Goal: Find specific page/section: Find specific page/section

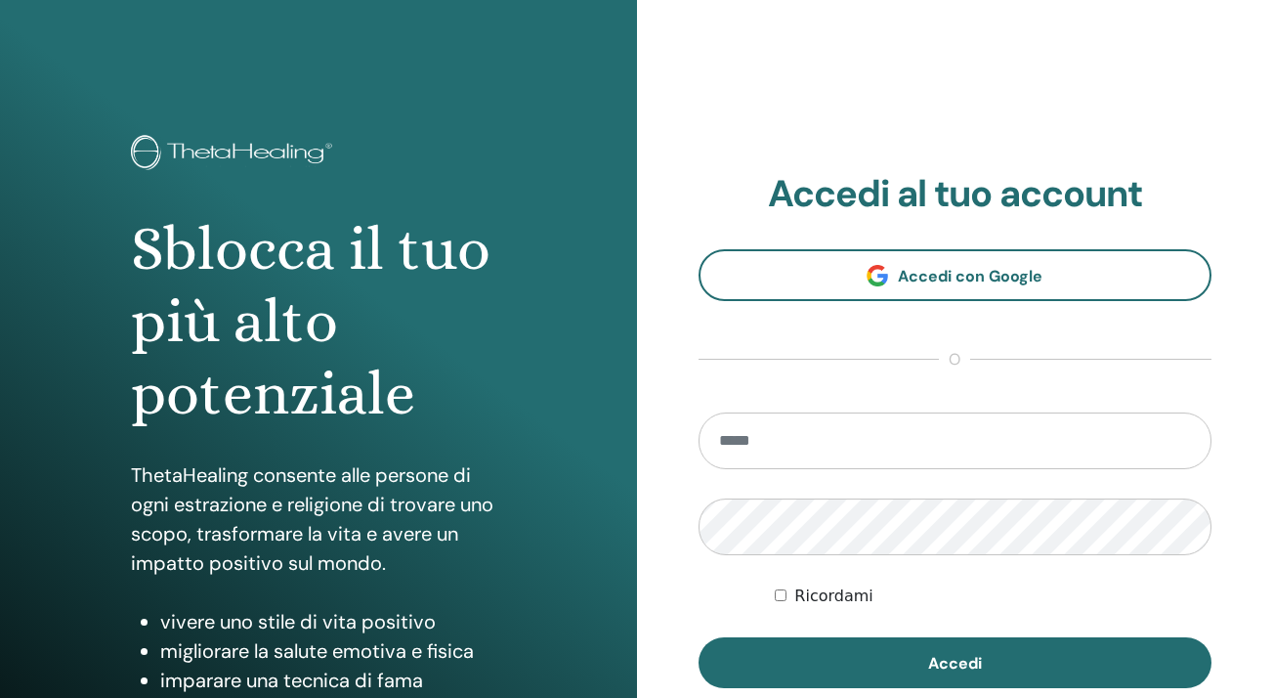
scroll to position [193, 0]
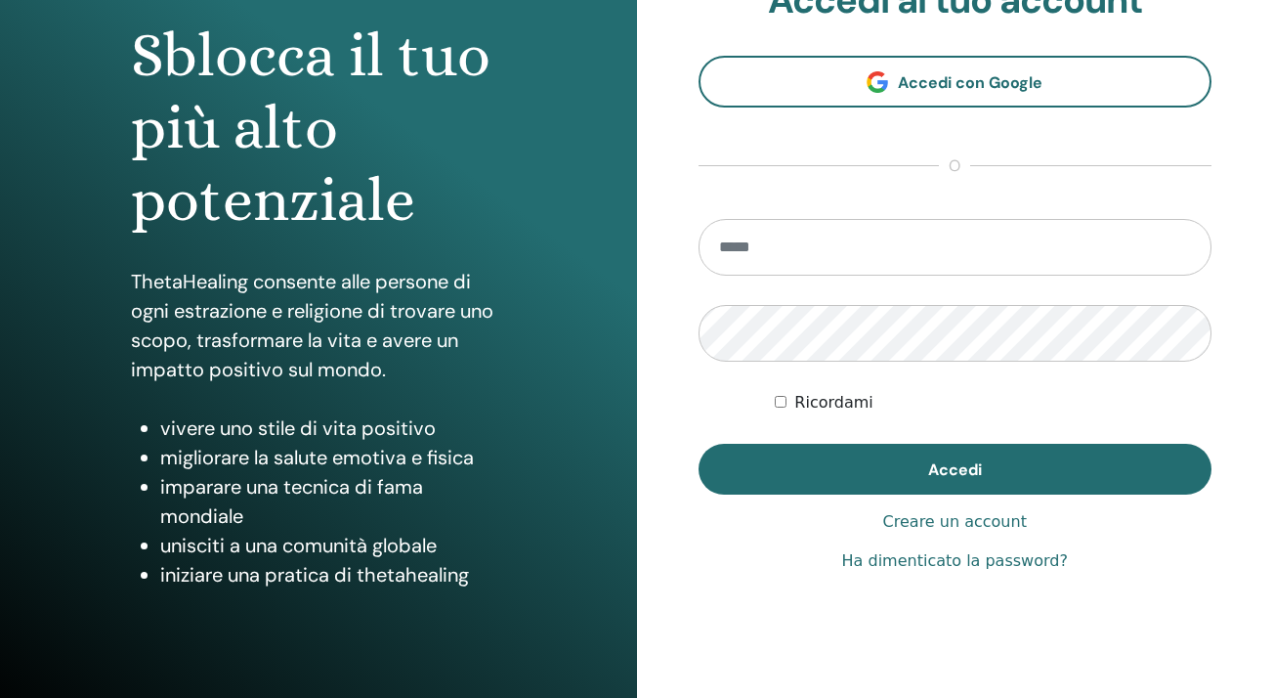
click at [751, 242] on input "email" at bounding box center [955, 247] width 514 height 57
type input "**********"
click at [954, 469] on button "Accedi" at bounding box center [955, 469] width 514 height 51
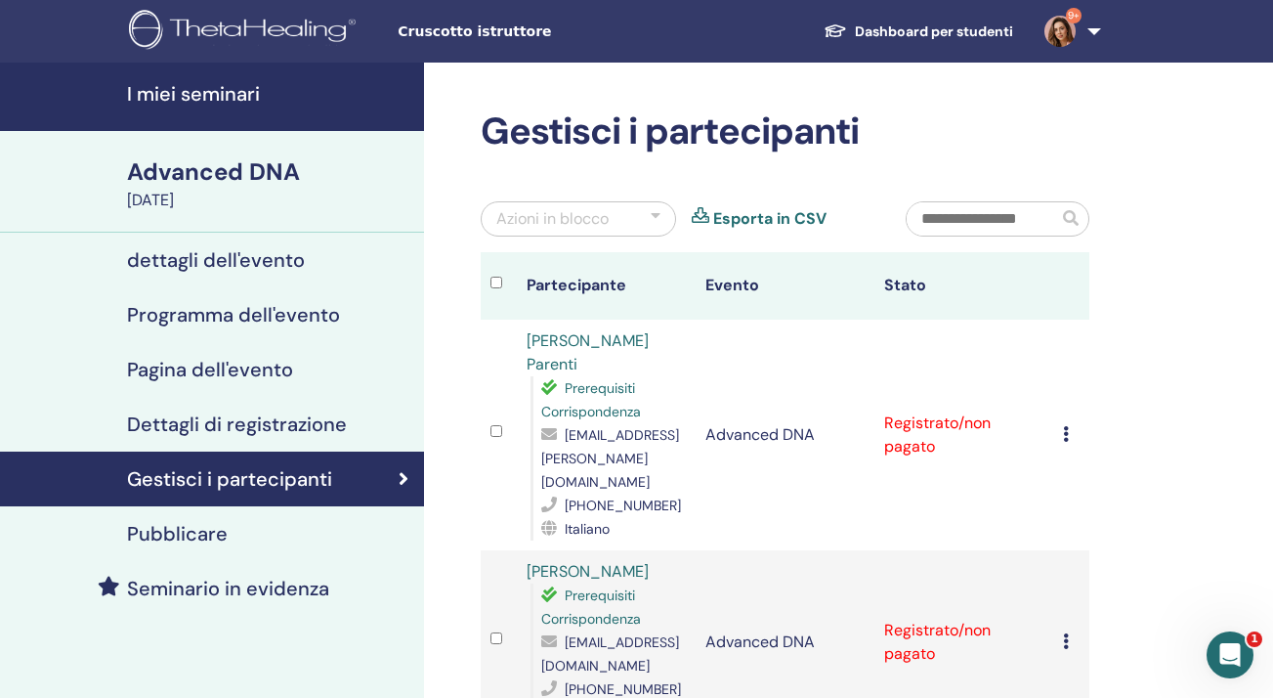
click at [205, 102] on h4 "I miei seminari" at bounding box center [269, 93] width 285 height 23
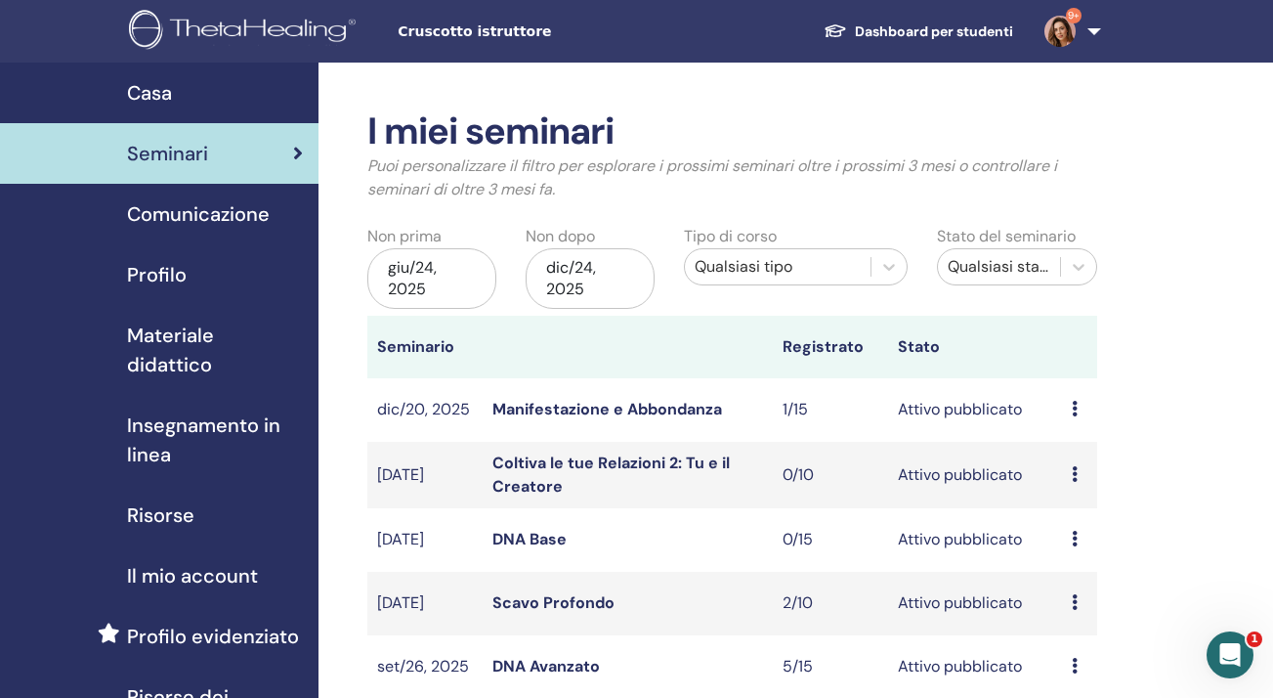
click at [517, 530] on link "DNA Base" at bounding box center [529, 538] width 74 height 21
